Goal: Transaction & Acquisition: Register for event/course

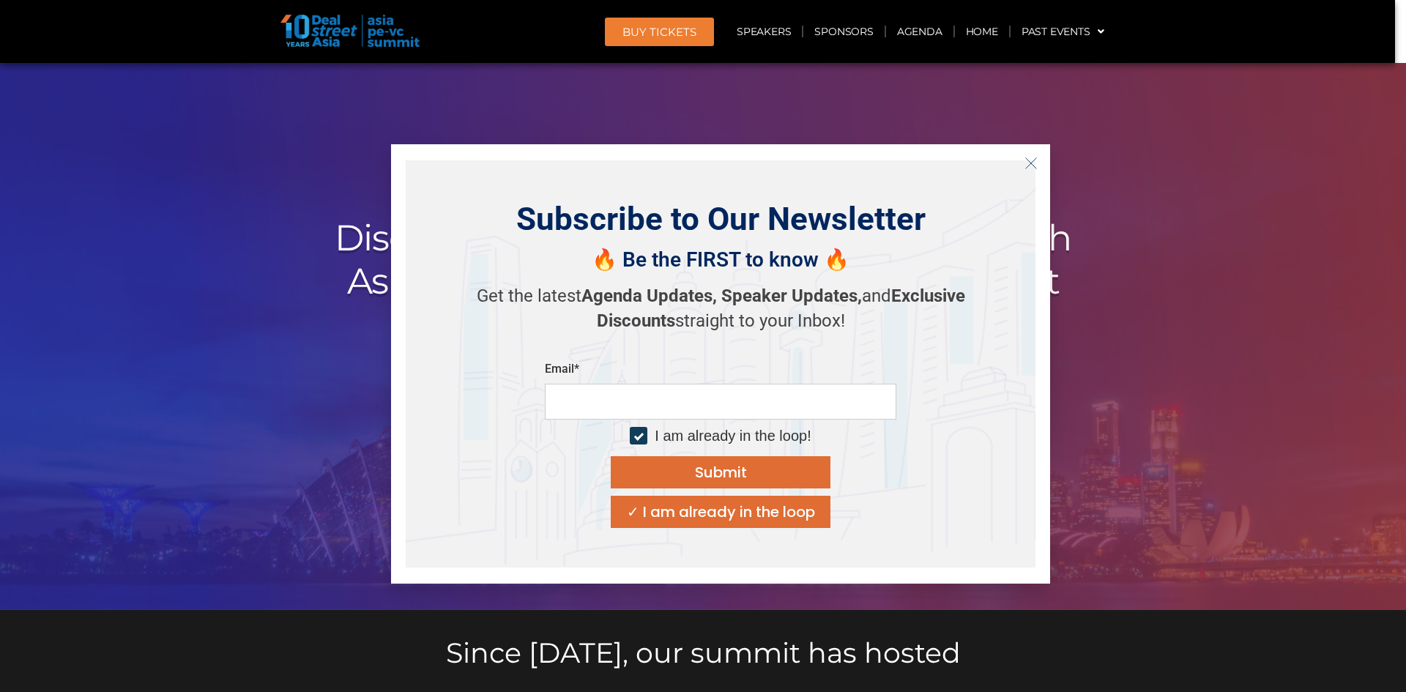
click at [1029, 165] on line "Close" at bounding box center [1031, 162] width 10 height 10
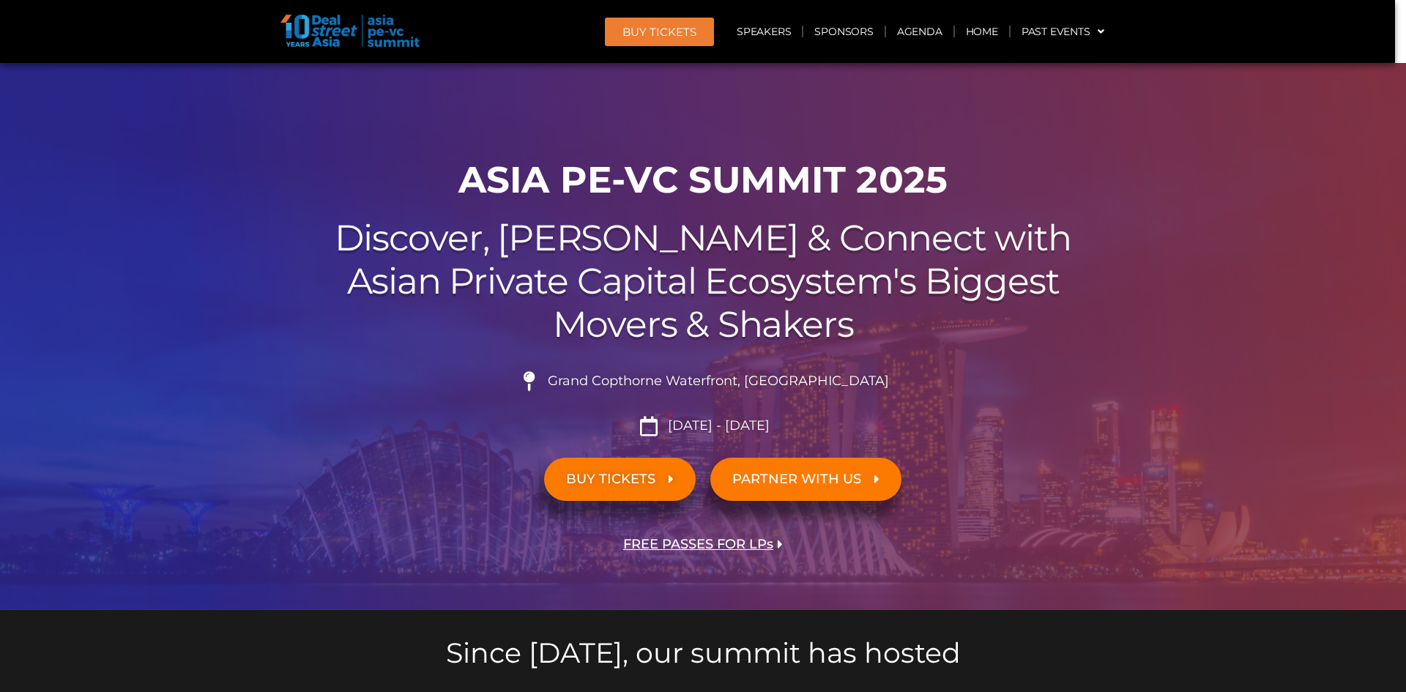
click at [612, 483] on span "BUY TICKETS" at bounding box center [610, 479] width 89 height 14
click at [637, 486] on span "BUY TICKETS" at bounding box center [610, 479] width 89 height 14
